Goal: Use online tool/utility: Utilize a website feature to perform a specific function

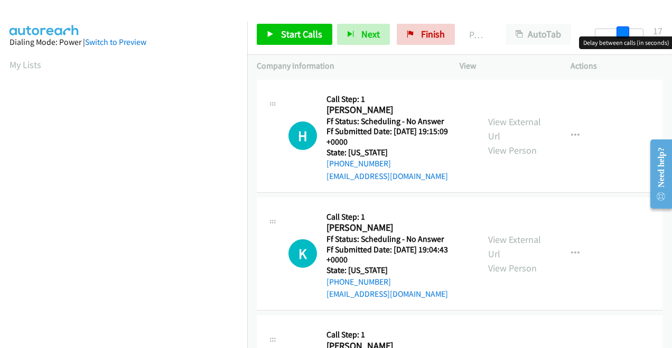
drag, startPoint x: 603, startPoint y: 29, endPoint x: 631, endPoint y: 41, distance: 29.8
click at [631, 41] on body "Start Calls Pause Next Finish Paused AutoTab AutoTab 17 Company Information Inf…" at bounding box center [336, 25] width 672 height 50
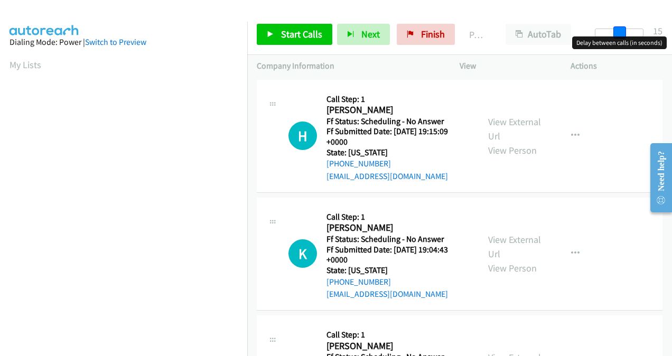
click at [617, 35] on span at bounding box center [619, 32] width 13 height 13
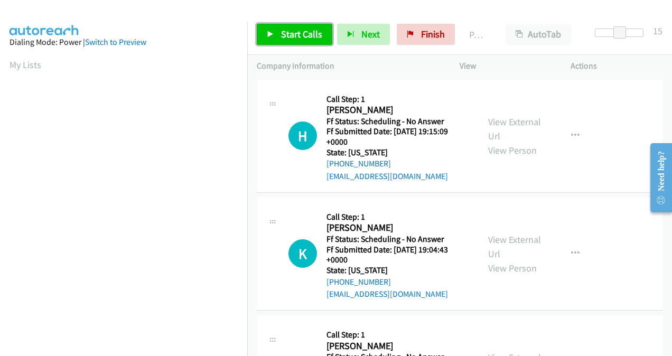
click at [305, 33] on span "Start Calls" at bounding box center [301, 34] width 41 height 12
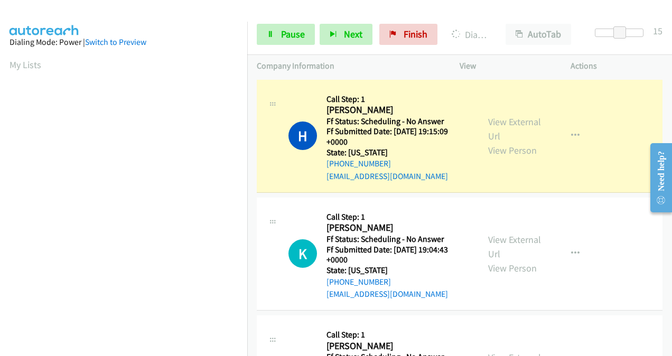
scroll to position [237, 0]
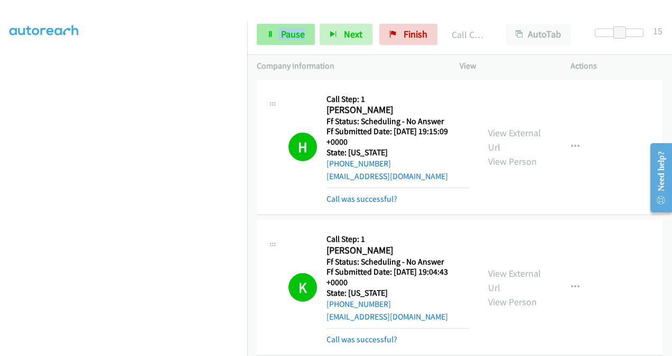
drag, startPoint x: 297, startPoint y: 21, endPoint x: 299, endPoint y: 31, distance: 9.6
click at [299, 31] on div "Start Calls Pause Next Finish Call Completed AutoTab AutoTab 15" at bounding box center [459, 34] width 425 height 41
click at [299, 31] on span "Pause" at bounding box center [293, 34] width 24 height 12
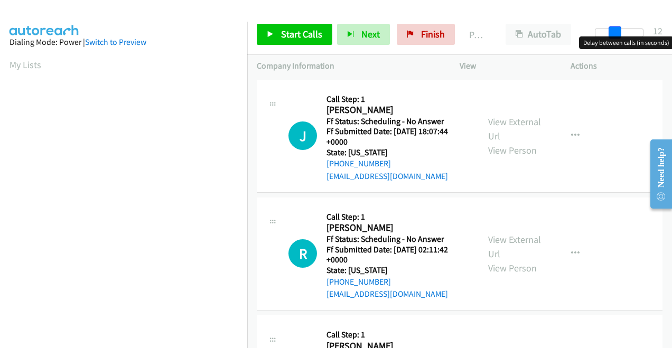
drag, startPoint x: 604, startPoint y: 33, endPoint x: 621, endPoint y: 37, distance: 17.8
click at [621, 37] on body "Start Calls Pause Next Finish Paused AutoTab AutoTab 12 Company Information Inf…" at bounding box center [336, 25] width 672 height 50
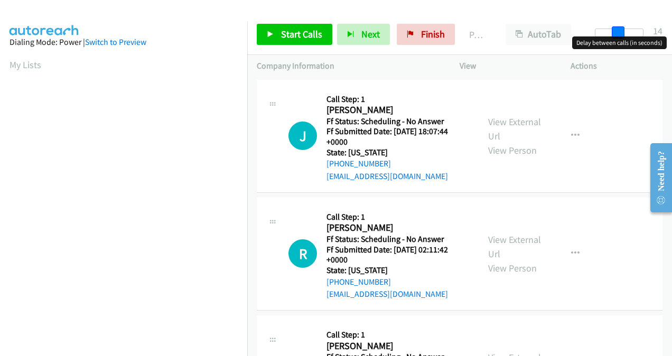
click at [620, 33] on span at bounding box center [618, 32] width 13 height 13
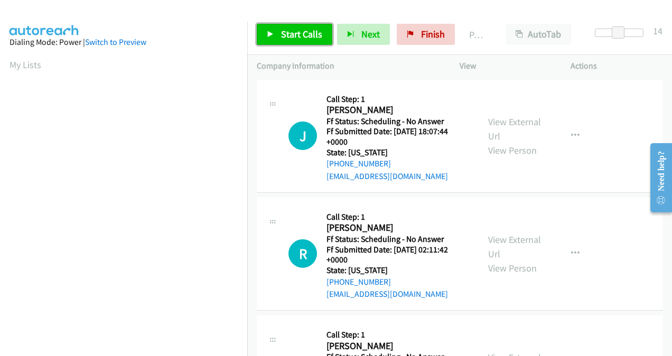
click at [297, 32] on span "Start Calls" at bounding box center [301, 34] width 41 height 12
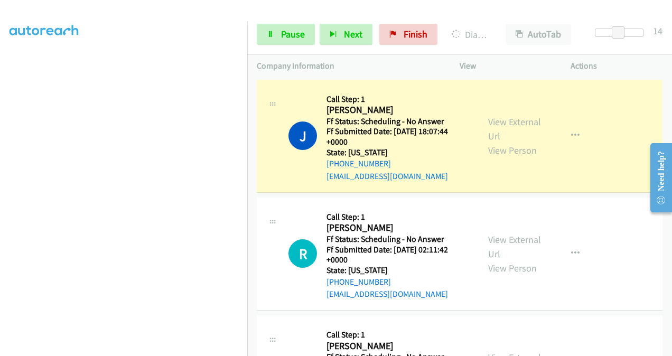
scroll to position [237, 0]
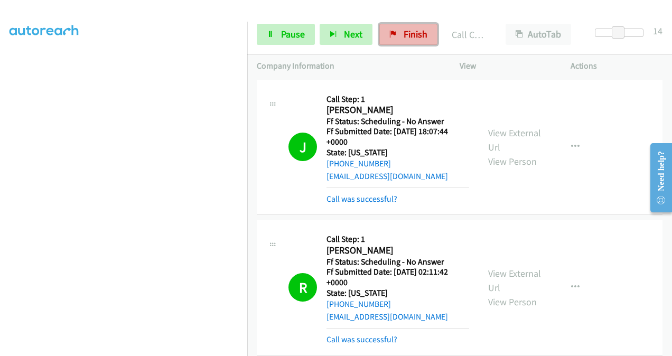
click at [393, 42] on link "Finish" at bounding box center [408, 34] width 58 height 21
